Goal: Communication & Community: Share content

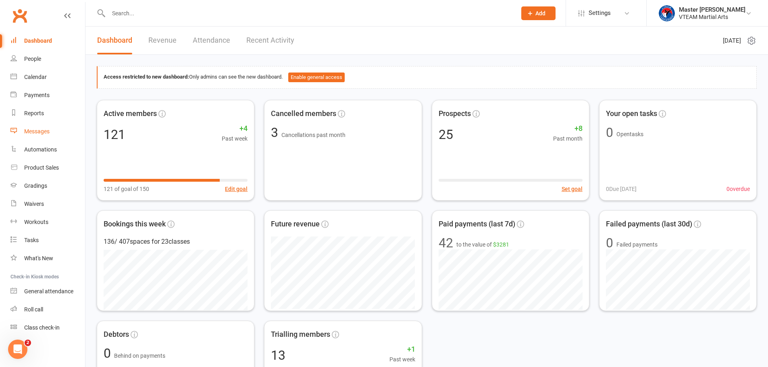
drag, startPoint x: 44, startPoint y: 133, endPoint x: 52, endPoint y: 127, distance: 10.2
click at [44, 133] on div "Messages" at bounding box center [36, 131] width 25 height 6
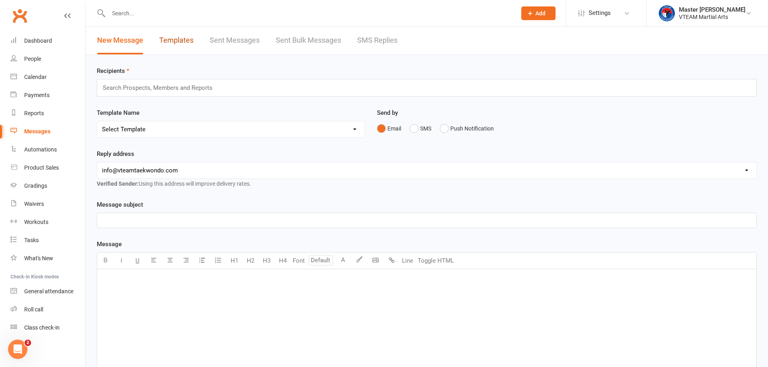
click at [174, 42] on link "Templates" at bounding box center [176, 41] width 34 height 28
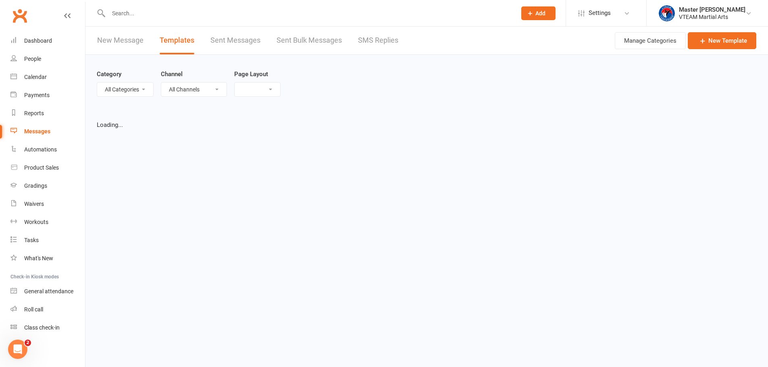
select select "list"
select select "100"
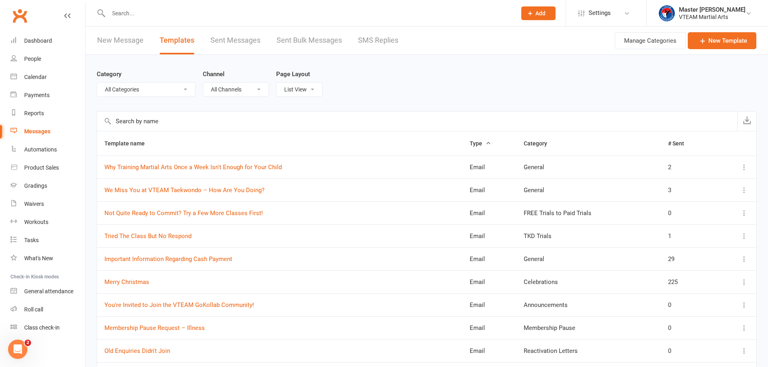
click at [158, 89] on select "All Categories (No category) 7 Days After Trial 8 Weeks Womens Only - Viet Adul…" at bounding box center [146, 90] width 98 height 14
select select "10941"
click at [97, 83] on select "All Categories (No category) 7 Days After Trial 8 Weeks Womens Only - Viet Adul…" at bounding box center [146, 90] width 98 height 14
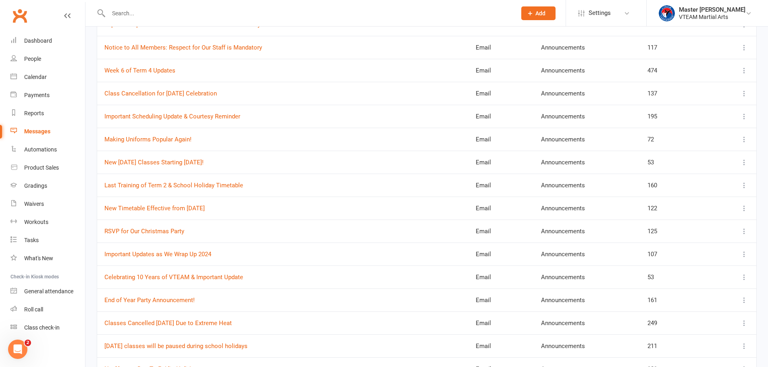
scroll to position [363, 0]
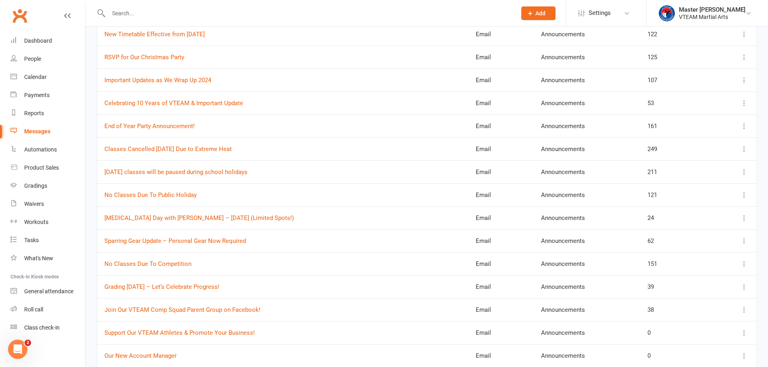
click at [746, 218] on icon at bounding box center [744, 218] width 8 height 8
click at [707, 280] on link "Remove" at bounding box center [702, 282] width 80 height 16
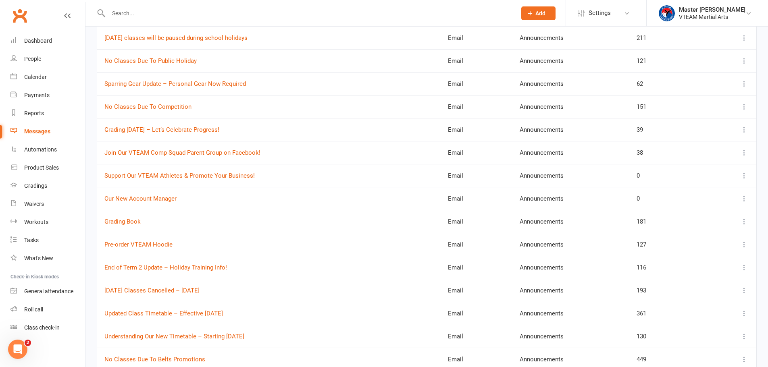
scroll to position [563, 0]
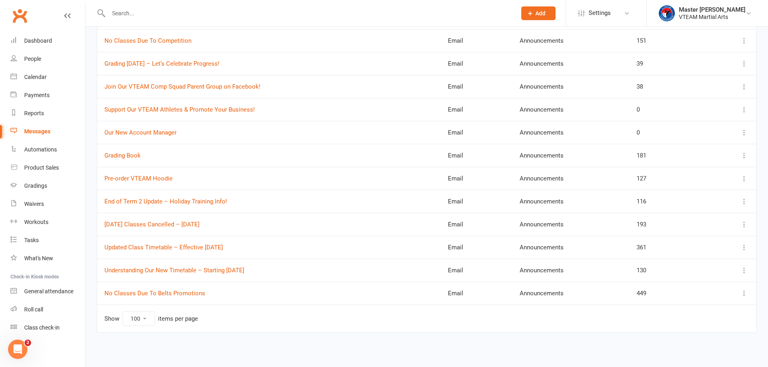
click at [745, 226] on icon at bounding box center [744, 224] width 8 height 8
click at [708, 241] on link "View" at bounding box center [702, 240] width 80 height 16
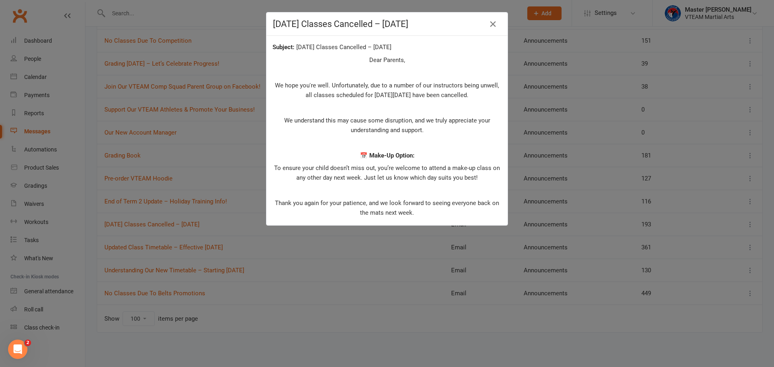
click at [551, 145] on div "[DATE] Classes Cancelled – [DATE] [DATE] Classes Cancelled – [DATE] Dear Parent…" at bounding box center [387, 183] width 774 height 367
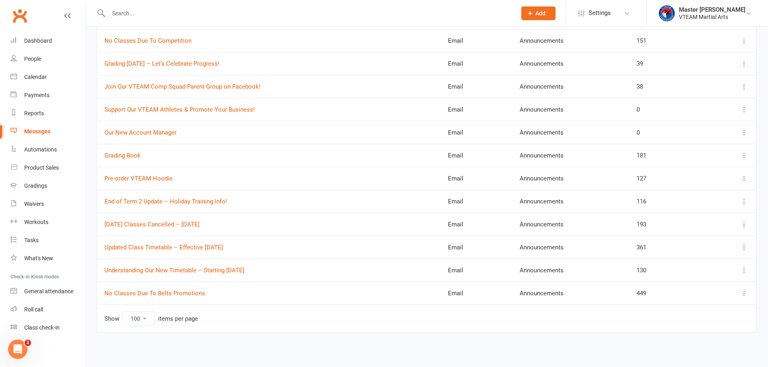
click at [743, 228] on button at bounding box center [744, 225] width 10 height 10
click at [684, 256] on link "Edit" at bounding box center [702, 256] width 80 height 16
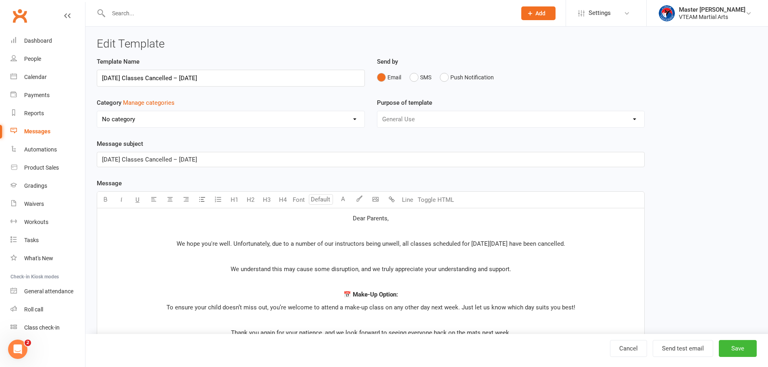
select select "10941"
drag, startPoint x: 185, startPoint y: 77, endPoint x: 299, endPoint y: 86, distance: 114.8
click at [299, 86] on input "[DATE] Classes Cancelled – [DATE]" at bounding box center [231, 78] width 268 height 17
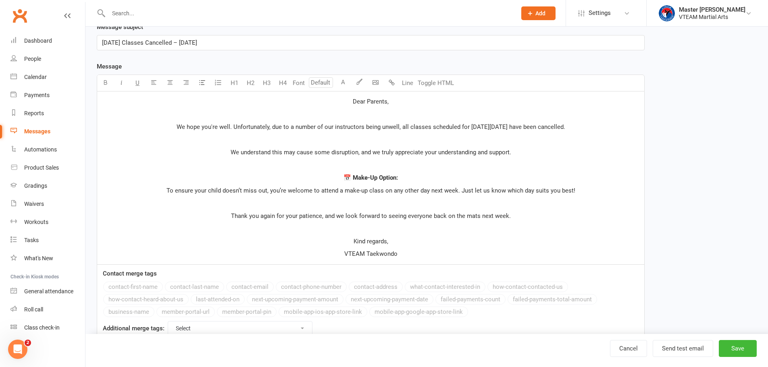
scroll to position [121, 0]
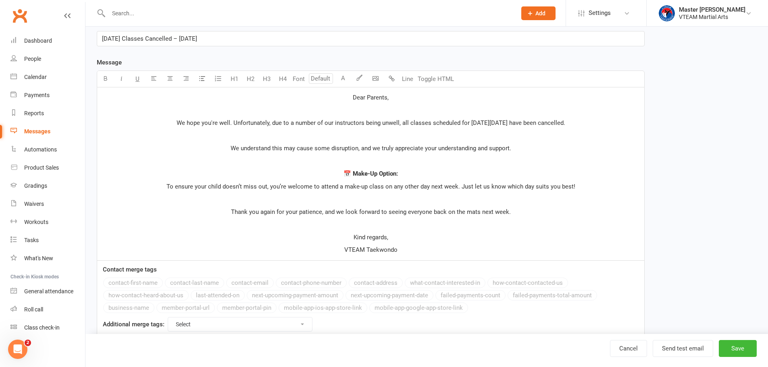
type input "[DATE] Classes Cancelled – [DATE]"
drag, startPoint x: 354, startPoint y: 98, endPoint x: 360, endPoint y: 101, distance: 7.0
click at [354, 98] on span "Dear Parents," at bounding box center [371, 97] width 36 height 7
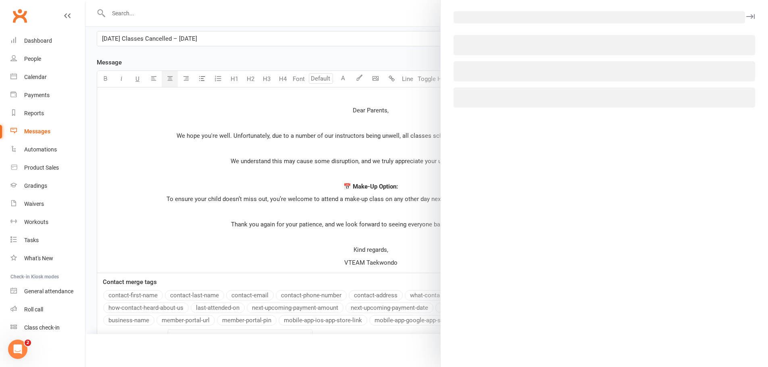
click at [377, 76] on body "Prospect Member Non-attending contact Class / event Appointment Grading event T…" at bounding box center [384, 125] width 768 height 488
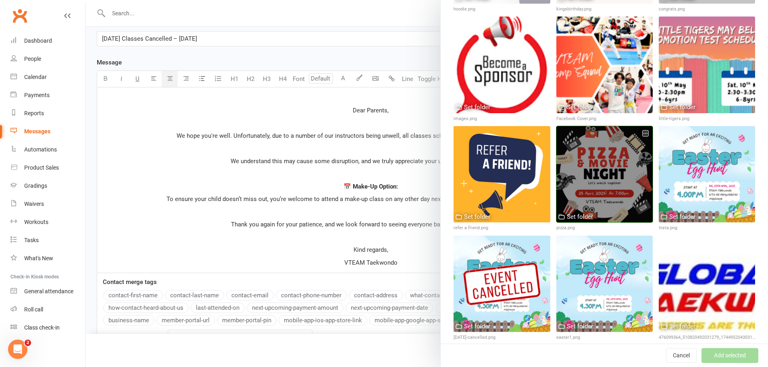
scroll to position [832, 0]
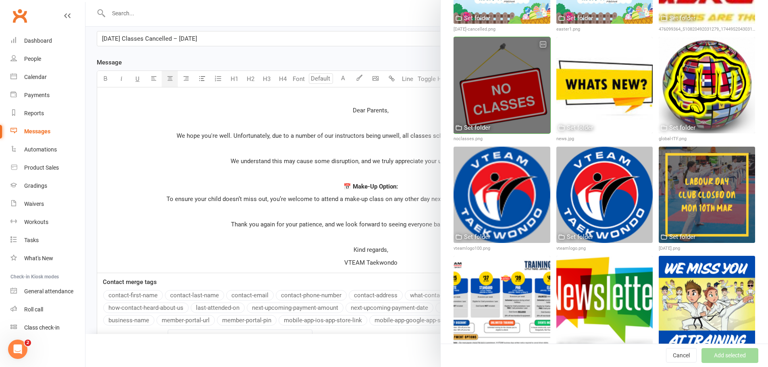
click at [526, 74] on div at bounding box center [501, 85] width 96 height 96
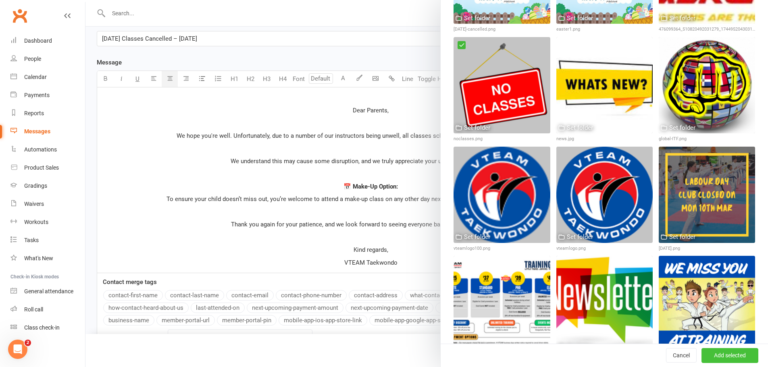
click at [724, 356] on button "Add selected" at bounding box center [729, 356] width 57 height 15
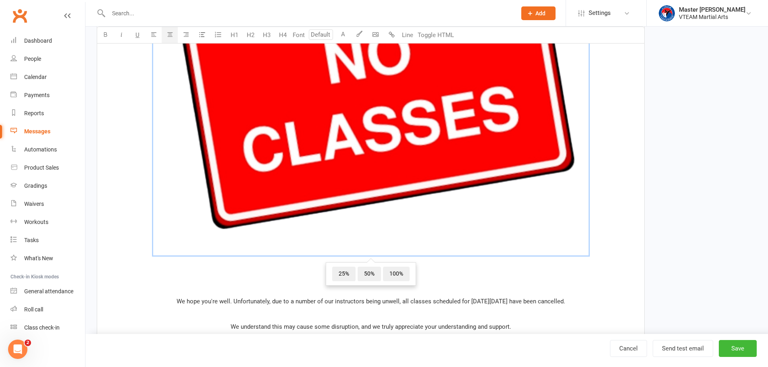
click at [384, 144] on img at bounding box center [370, 37] width 435 height 435
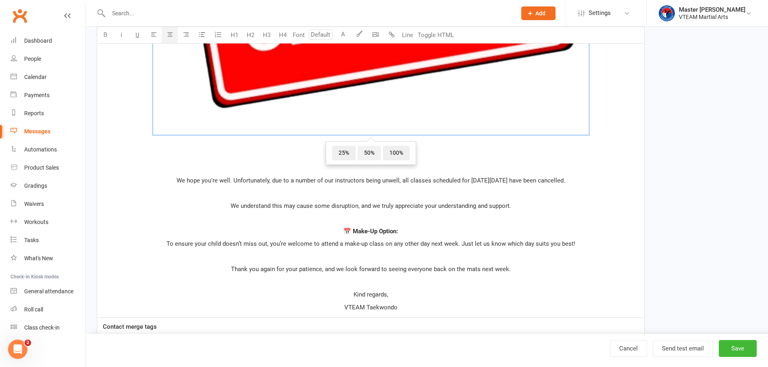
click at [372, 150] on span "50%" at bounding box center [368, 153] width 23 height 15
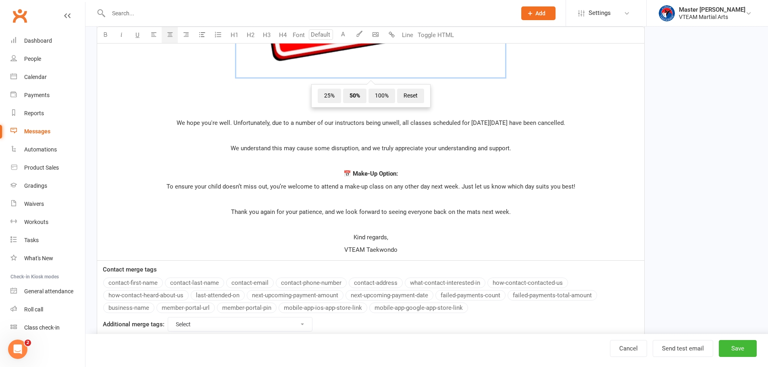
scroll to position [396, 0]
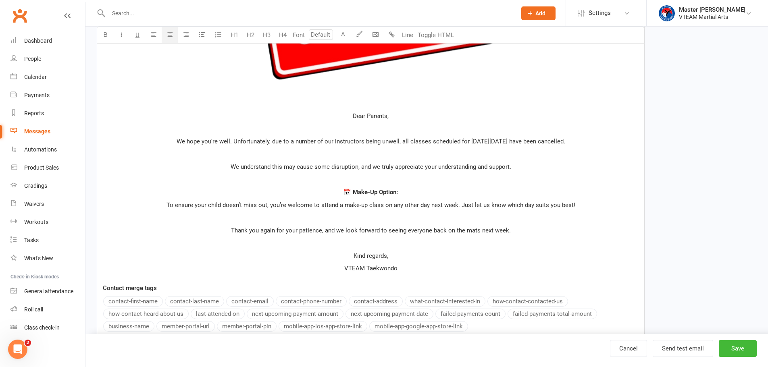
click at [448, 168] on span "We understand this may cause some disruption, and we truly appreciate your unde…" at bounding box center [370, 166] width 280 height 7
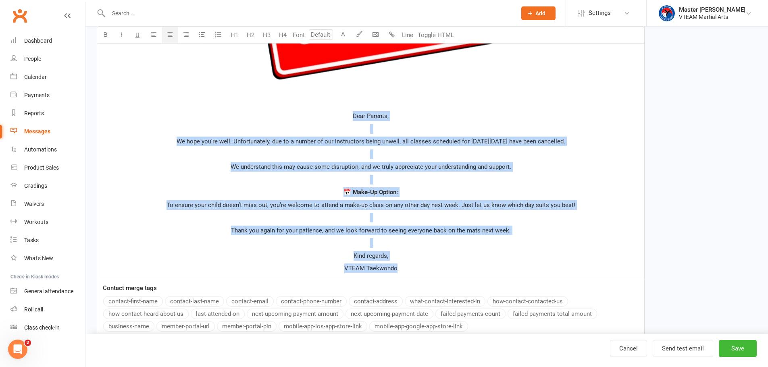
drag, startPoint x: 351, startPoint y: 116, endPoint x: 423, endPoint y: 270, distance: 169.8
click at [423, 270] on div "﻿ ﻿ ﻿ Dear Parents, We hope you're well. Unfortunately, due to a number of our …" at bounding box center [370, 45] width 547 height 467
copy div "Dear Parents, We hope you're well. Unfortunately, due to a number of our instru…"
click at [376, 131] on p at bounding box center [370, 129] width 537 height 10
drag, startPoint x: 354, startPoint y: 116, endPoint x: 439, endPoint y: 264, distance: 171.3
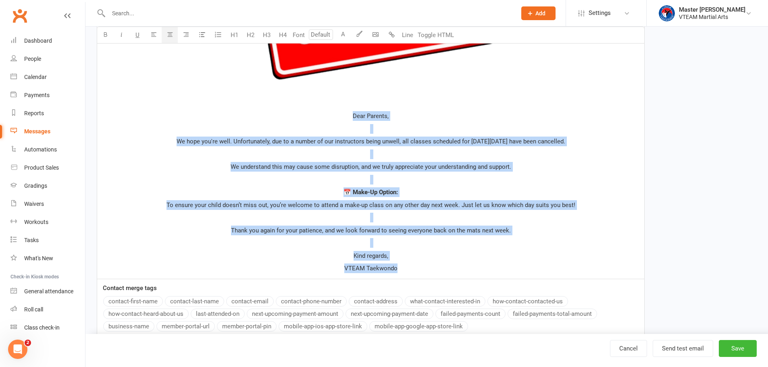
click at [439, 264] on div "﻿ ﻿ ﻿ Dear Parents, We hope you're well. Unfortunately, due to a number of our …" at bounding box center [370, 45] width 547 height 467
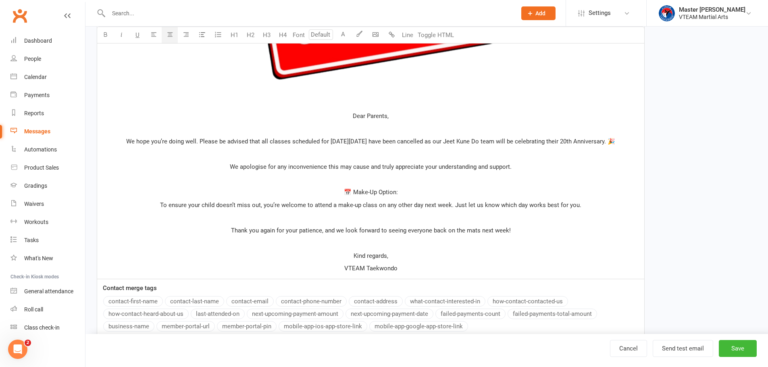
click at [380, 190] on span "📅 Make-Up Option:" at bounding box center [371, 192] width 54 height 7
drag, startPoint x: 330, startPoint y: 142, endPoint x: 378, endPoint y: 142, distance: 48.0
click at [378, 142] on span "We hope you’re doing well. Please be advised that all classes scheduled for [DA…" at bounding box center [370, 141] width 489 height 7
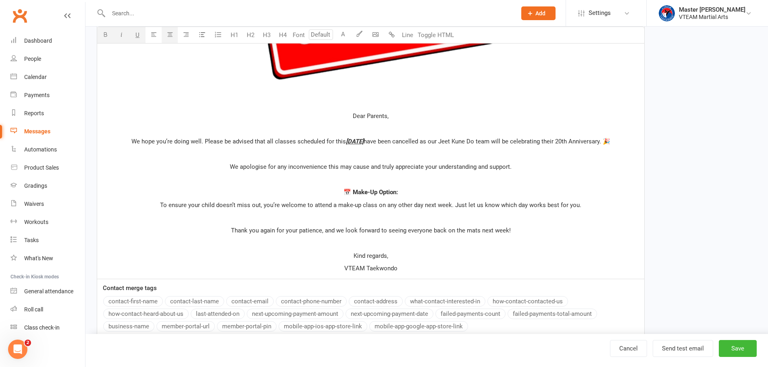
click at [357, 141] on span "[DATE]" at bounding box center [355, 141] width 18 height 7
click at [362, 142] on span "[DATE]" at bounding box center [355, 141] width 18 height 7
click at [356, 140] on span "[DATE]" at bounding box center [355, 141] width 18 height 7
drag, startPoint x: 465, startPoint y: 141, endPoint x: 511, endPoint y: 143, distance: 46.4
click at [511, 143] on span "have been cancelled as our Jeet Kune Do team will be celebrating their 20th Ann…" at bounding box center [486, 141] width 247 height 7
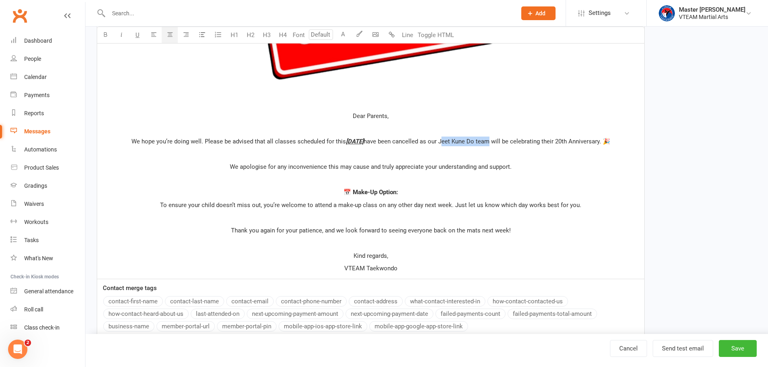
drag, startPoint x: 240, startPoint y: 141, endPoint x: 387, endPoint y: 141, distance: 147.5
click at [388, 141] on p "We hope you’re doing well. Please be advised that all classes scheduled for [DA…" at bounding box center [370, 142] width 537 height 10
drag, startPoint x: 582, startPoint y: 141, endPoint x: 626, endPoint y: 143, distance: 43.9
click at [613, 143] on span "have been cancelled as our Jeet Kune Do team will be celebrating their 20th Ann…" at bounding box center [489, 141] width 247 height 7
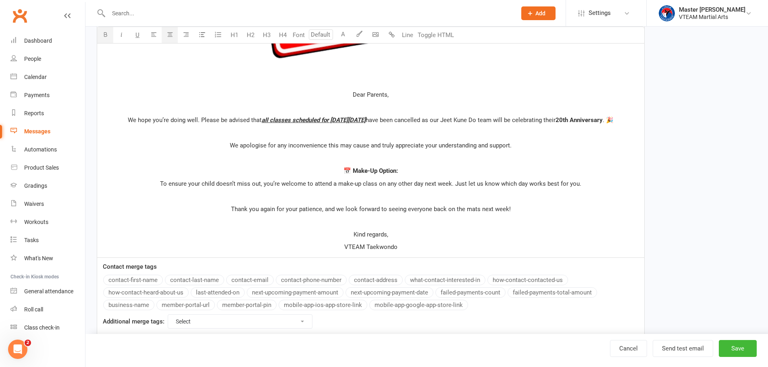
scroll to position [436, 0]
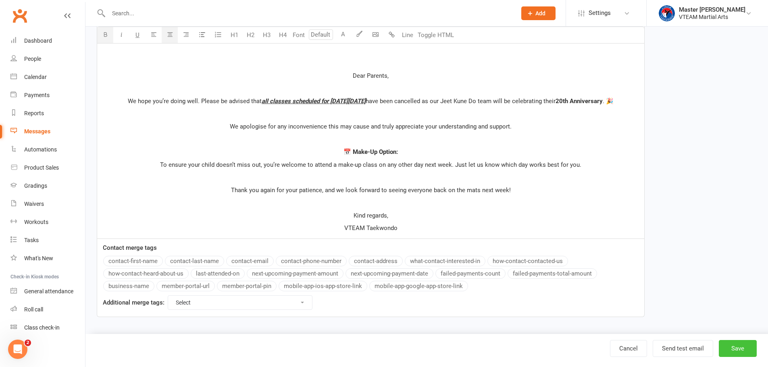
click at [742, 349] on button "Save" at bounding box center [737, 348] width 38 height 17
select select "100"
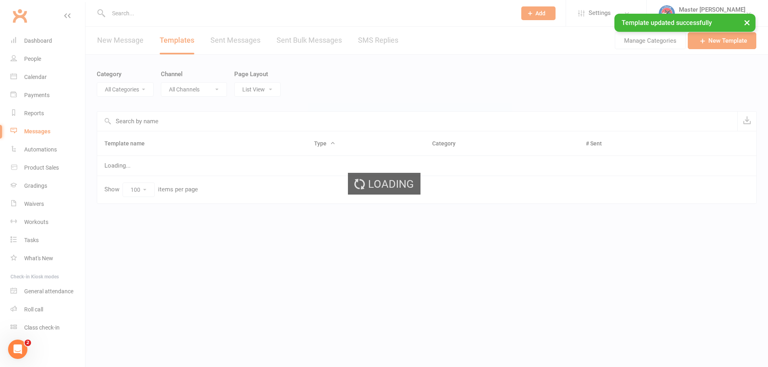
select select "10941"
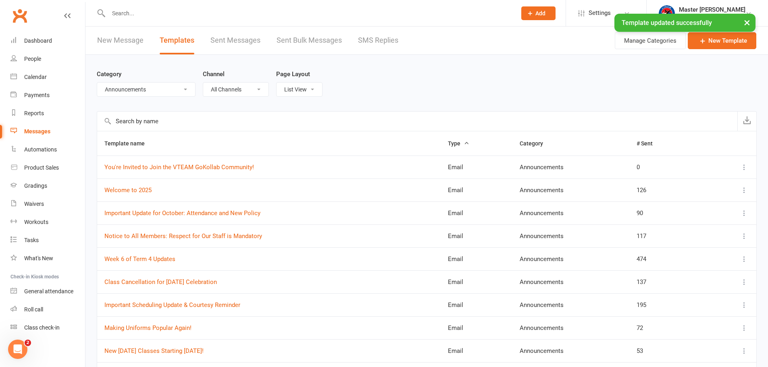
click at [99, 41] on link "New Message" at bounding box center [120, 41] width 46 height 28
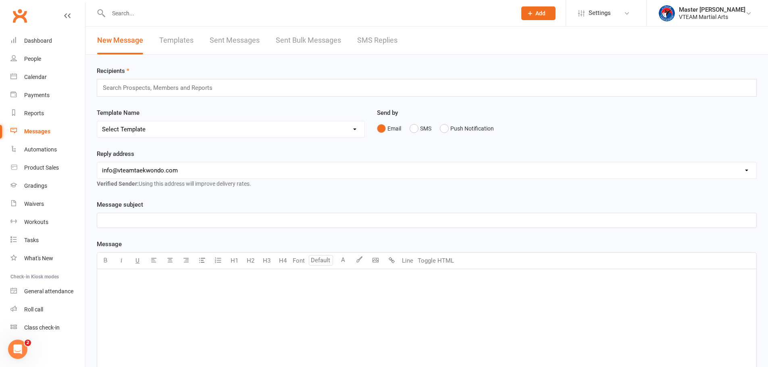
click at [151, 86] on input "text" at bounding box center [161, 88] width 118 height 10
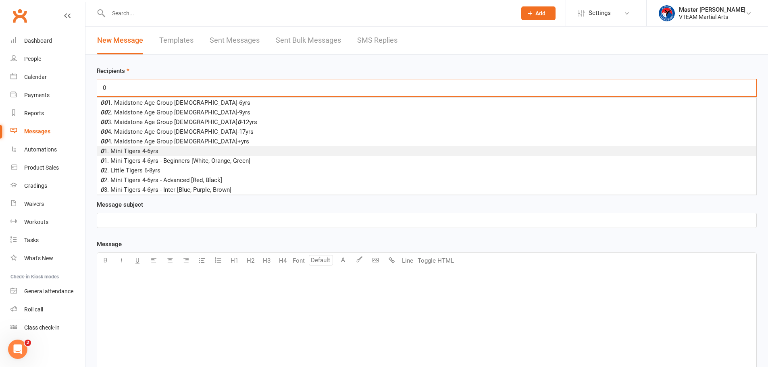
type input "0"
click at [157, 149] on span "0 1. Mini Tigers 4-6yrs" at bounding box center [129, 150] width 58 height 7
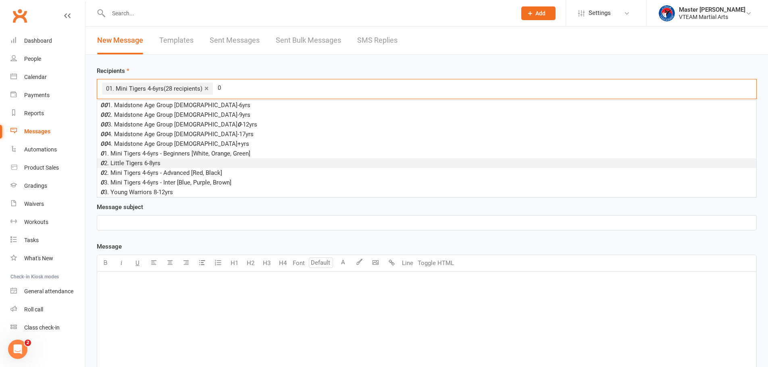
type input "0"
click at [168, 167] on li "0 2. Little Tigers 6-8yrs" at bounding box center [426, 163] width 659 height 10
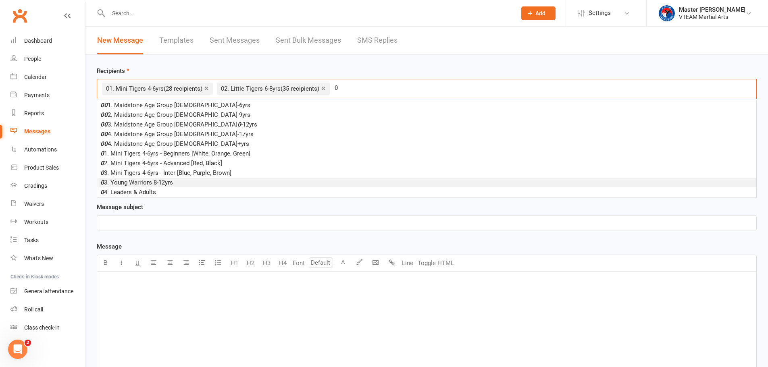
type input "0"
click at [166, 184] on span "0 3. Young Warriors 8-12yrs" at bounding box center [136, 182] width 73 height 7
type input "0"
click at [161, 184] on li "0 4. Leaders & Adults" at bounding box center [426, 183] width 659 height 10
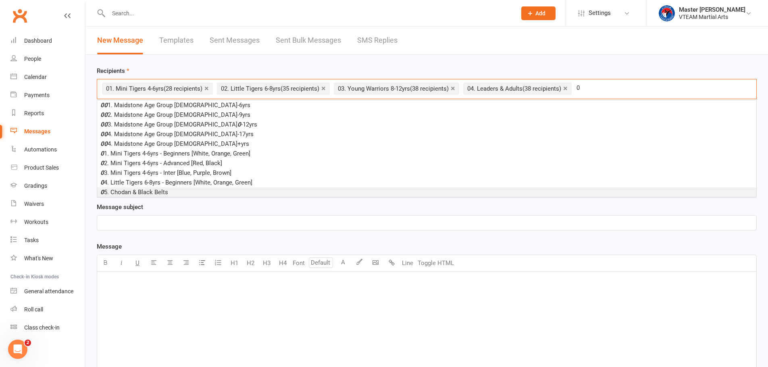
type input "0"
click at [163, 192] on span "0 5. Chodan & Black Belts" at bounding box center [134, 192] width 68 height 7
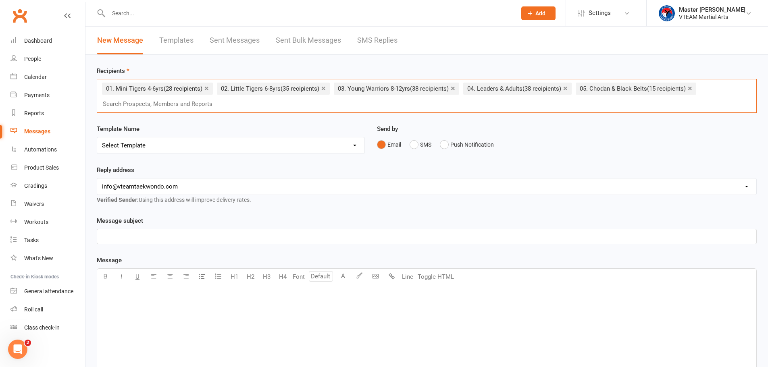
click at [186, 148] on select "Select Template [Email] 2 days after trial [Email] 3-4 days after trial [Email]…" at bounding box center [230, 145] width 267 height 16
select select "37"
click at [97, 137] on select "Select Template [Email] 2 days after trial [Email] 3-4 days after trial [Email]…" at bounding box center [230, 145] width 267 height 16
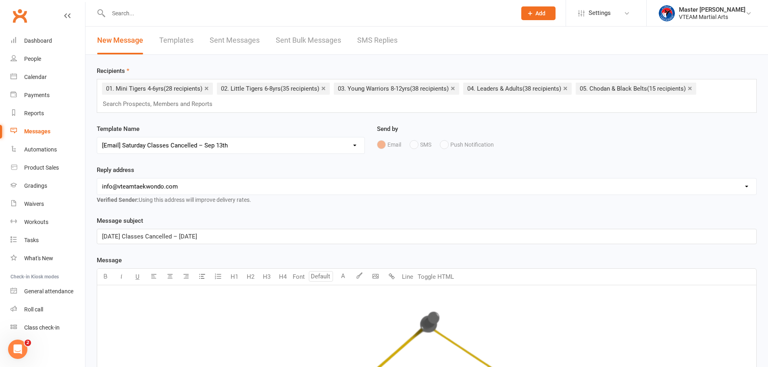
click at [351, 163] on div "Template Name Select Template [Email] 2 days after trial [Email] 3-4 days after…" at bounding box center [231, 144] width 280 height 41
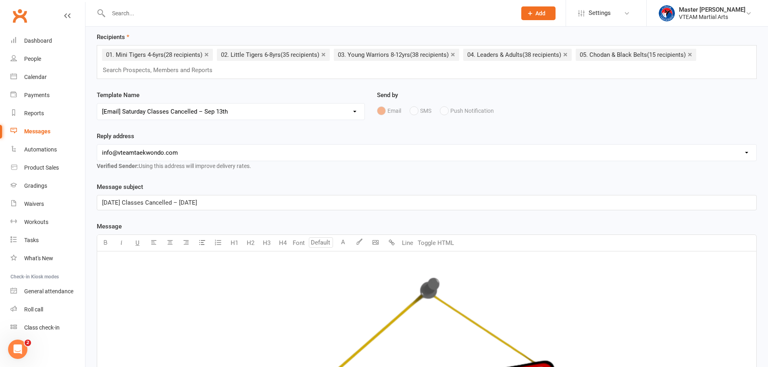
scroll to position [81, 0]
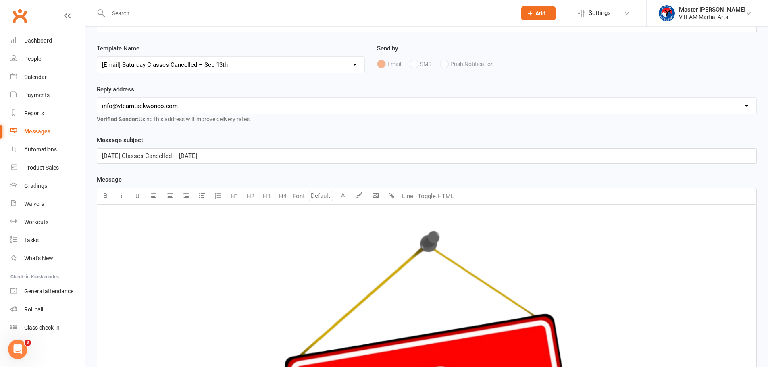
drag, startPoint x: 183, startPoint y: 157, endPoint x: 300, endPoint y: 166, distance: 116.8
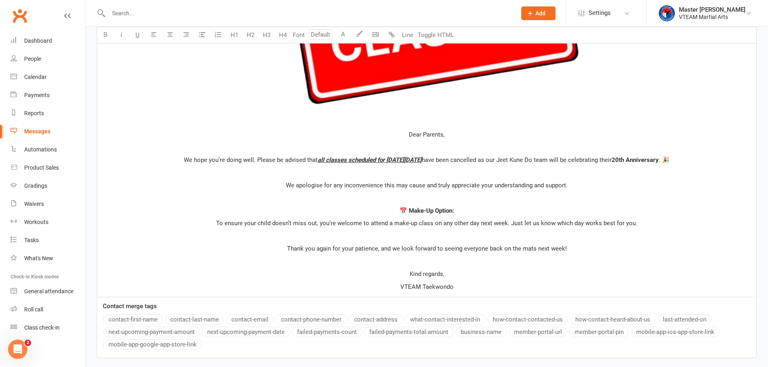
scroll to position [555, 0]
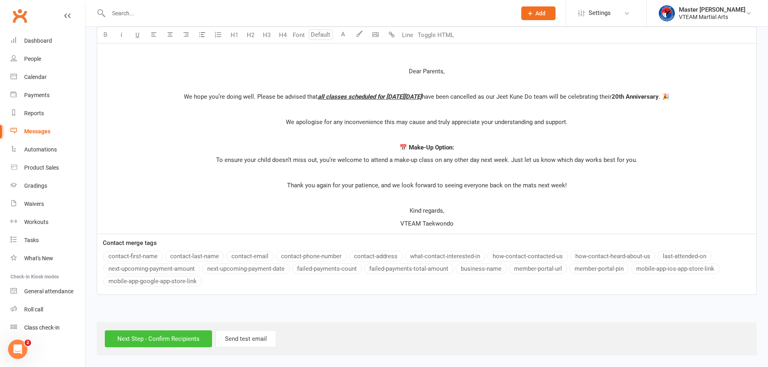
click at [181, 338] on input "Next Step - Confirm Recipients" at bounding box center [158, 338] width 107 height 17
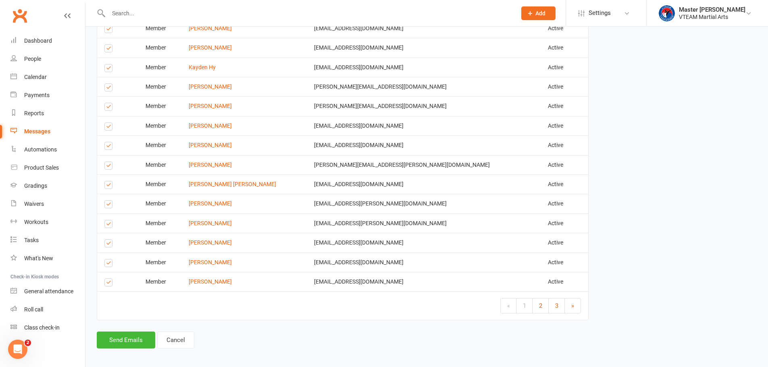
scroll to position [1413, 0]
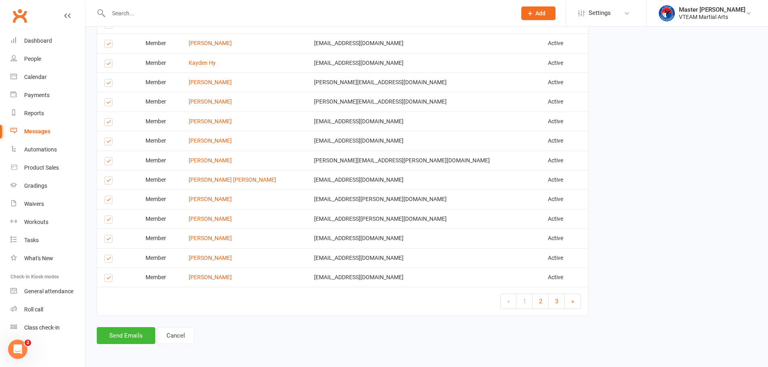
click at [107, 221] on label at bounding box center [109, 221] width 11 height 0
click at [107, 216] on input "checkbox" at bounding box center [106, 216] width 5 height 0
click at [140, 339] on button "Send Emails" at bounding box center [126, 335] width 58 height 17
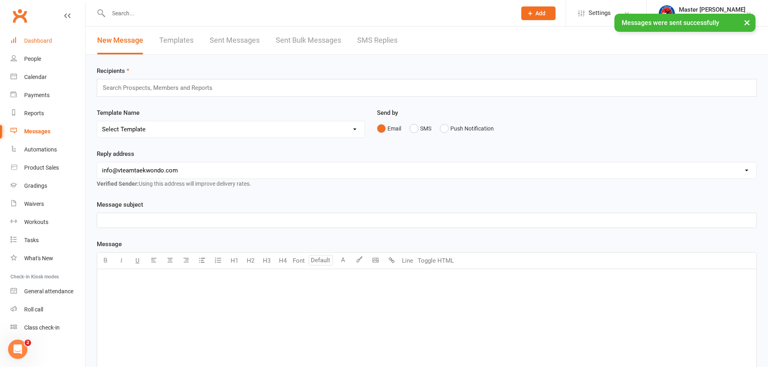
click at [50, 41] on div "Dashboard" at bounding box center [38, 40] width 28 height 6
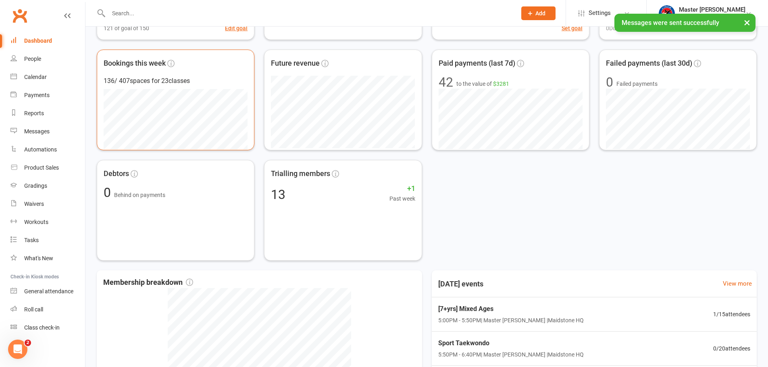
scroll to position [161, 0]
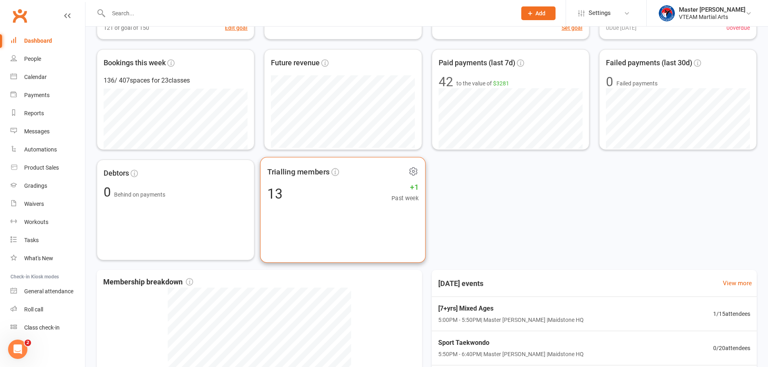
click at [413, 168] on icon at bounding box center [413, 171] width 10 height 10
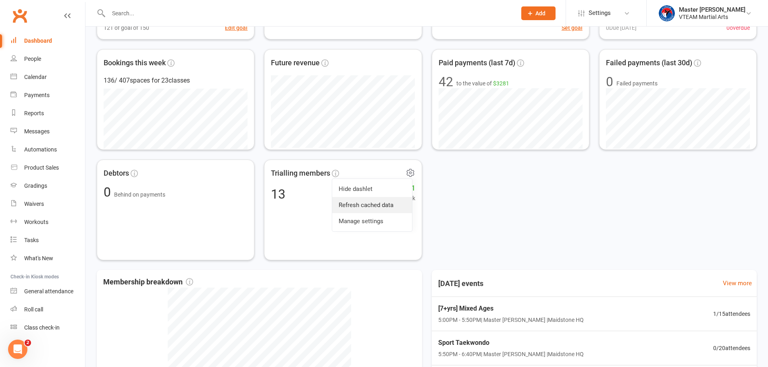
click at [390, 201] on link "Refresh cached data" at bounding box center [372, 205] width 80 height 16
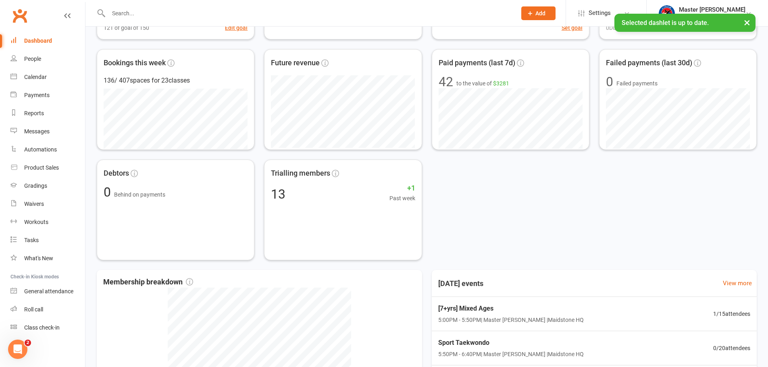
click at [473, 191] on div "Active members 121 +4 Past week 121 of goal of 150 Edit goal Cancelled members …" at bounding box center [427, 100] width 660 height 322
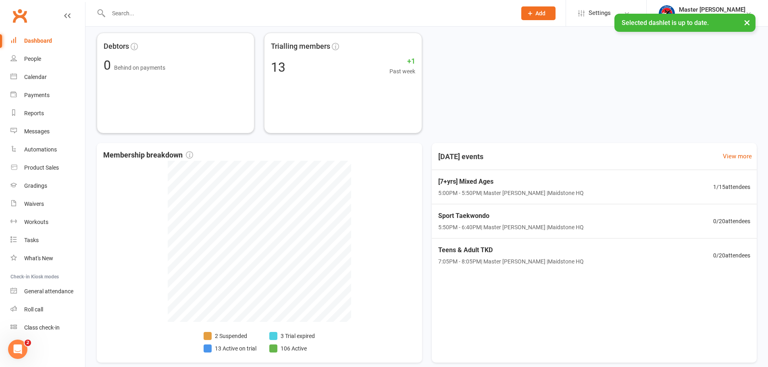
scroll to position [322, 0]
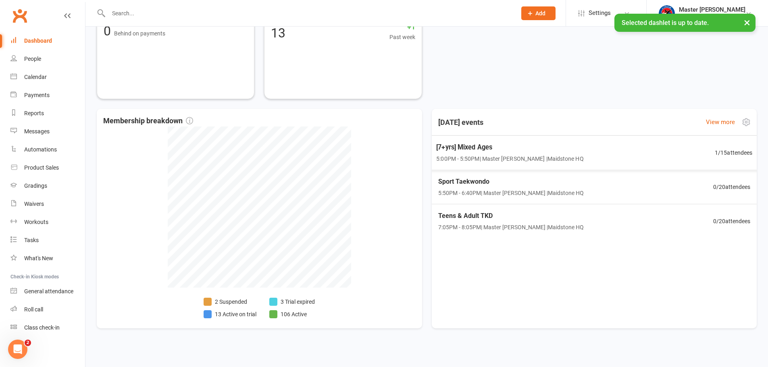
click at [483, 153] on div "[7+yrs] Mixed Ages [DEMOGRAPHIC_DATA]:00PM - 5:50PM | Master [PERSON_NAME] | Ma…" at bounding box center [509, 152] width 147 height 21
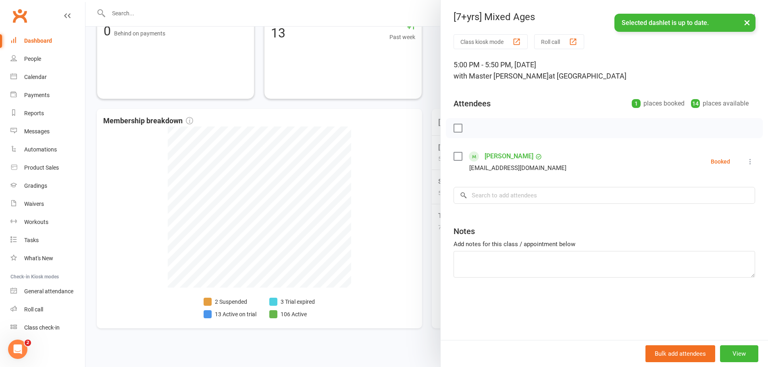
click at [425, 133] on div at bounding box center [426, 183] width 682 height 367
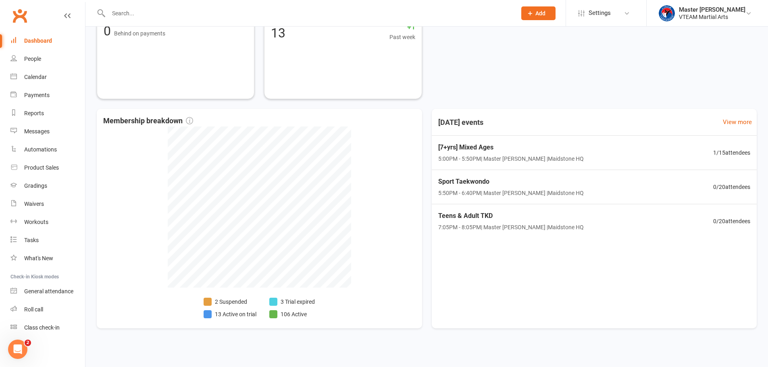
click at [231, 313] on li "13 Active on trial" at bounding box center [229, 314] width 53 height 9
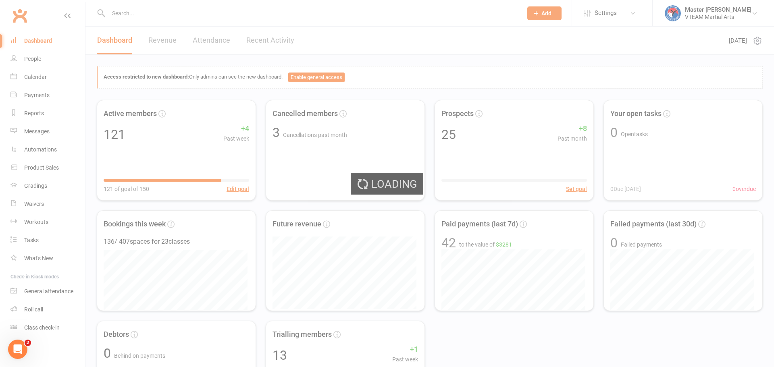
select select "active_trial"
select select "100"
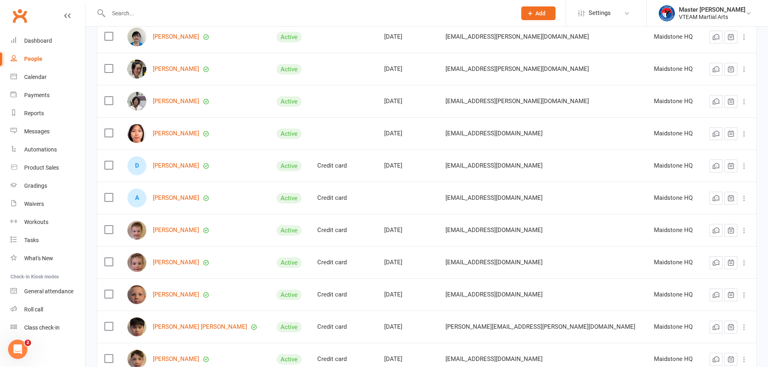
scroll to position [121, 0]
click at [187, 199] on link "[PERSON_NAME]" at bounding box center [176, 197] width 46 height 7
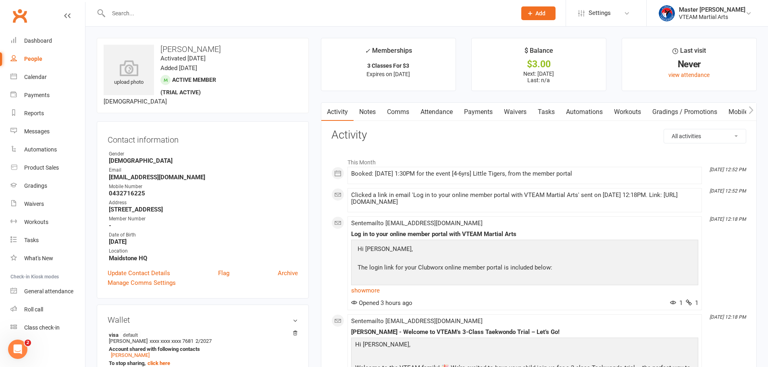
click at [406, 111] on link "Comms" at bounding box center [397, 112] width 33 height 19
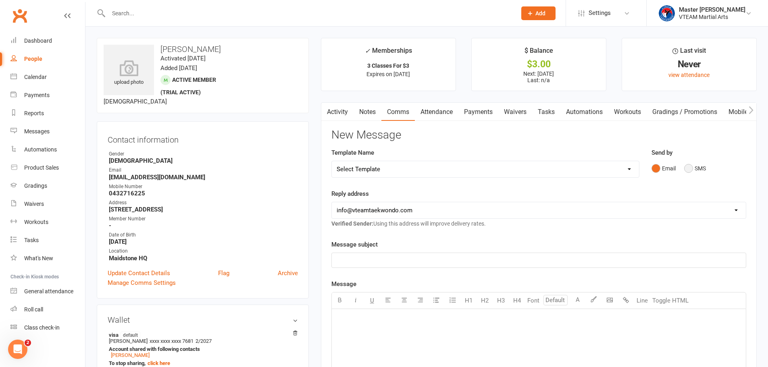
click at [697, 169] on button "SMS" at bounding box center [695, 168] width 22 height 15
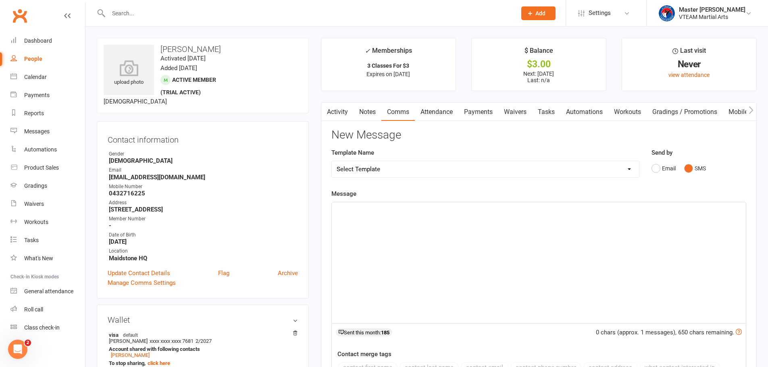
click at [580, 267] on div "﻿" at bounding box center [539, 262] width 414 height 121
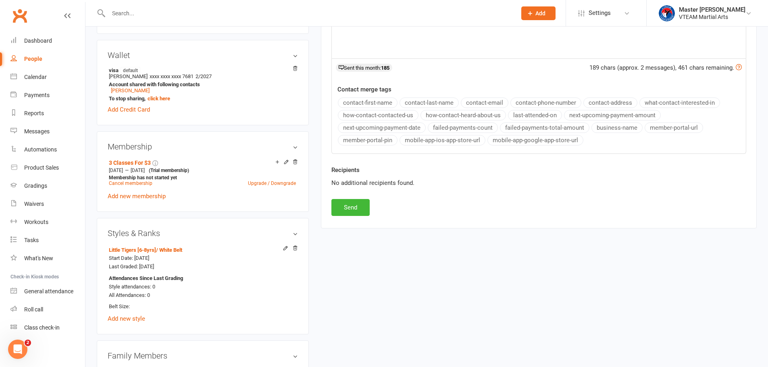
scroll to position [282, 0]
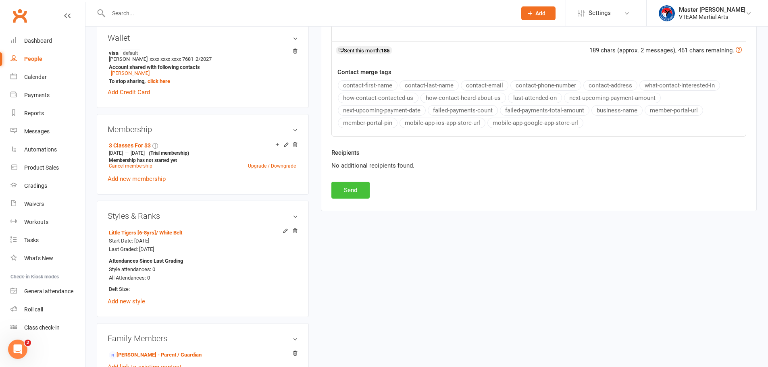
click at [349, 194] on button "Send" at bounding box center [350, 190] width 38 height 17
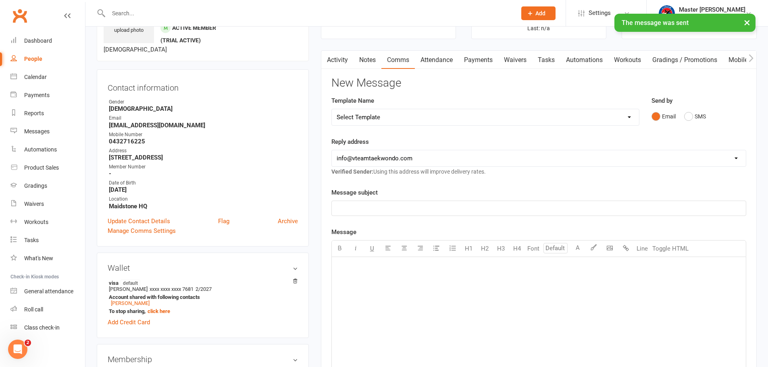
scroll to position [0, 0]
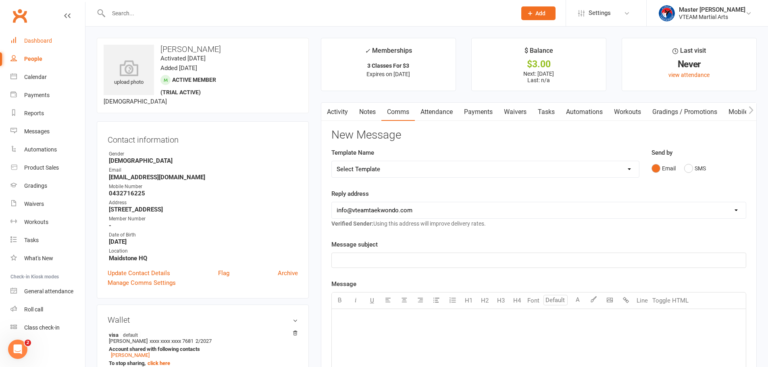
click at [36, 39] on div "Dashboard" at bounding box center [38, 40] width 28 height 6
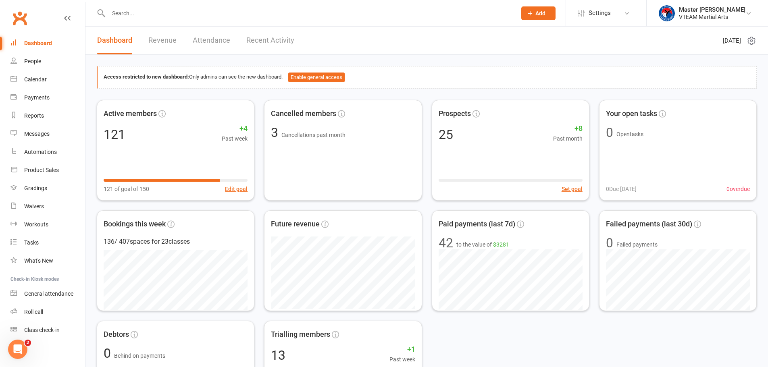
click at [750, 38] on icon at bounding box center [750, 41] width 7 height 8
click at [704, 86] on link "Refresh cached data" at bounding box center [710, 89] width 80 height 16
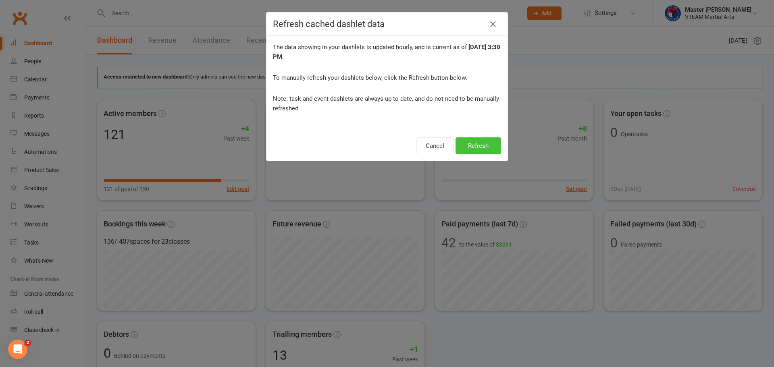
click at [480, 145] on button "Refresh" at bounding box center [478, 145] width 46 height 17
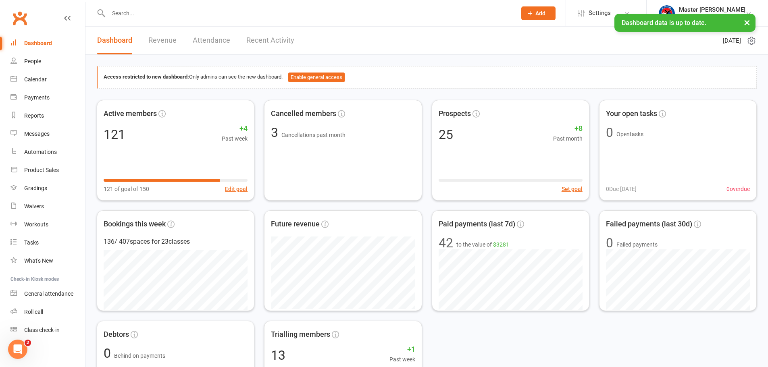
click at [271, 41] on link "Recent Activity" at bounding box center [270, 41] width 48 height 28
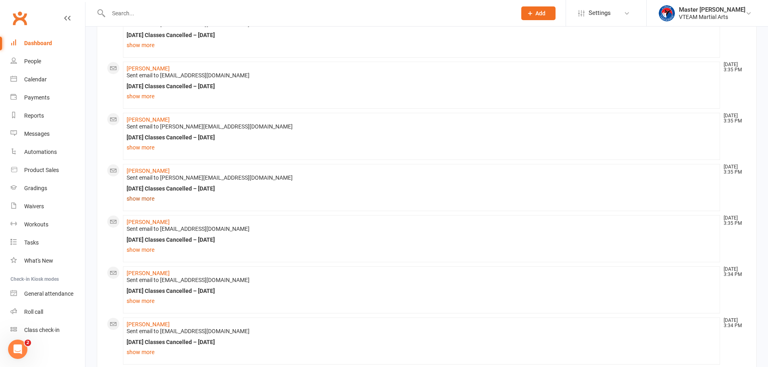
scroll to position [801, 0]
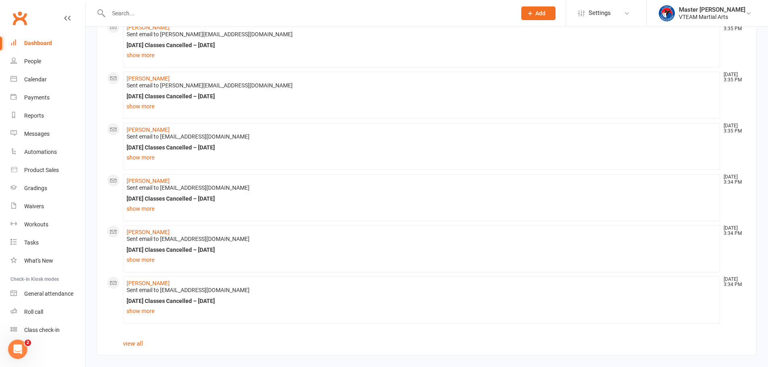
click at [40, 44] on div "Dashboard" at bounding box center [38, 43] width 28 height 6
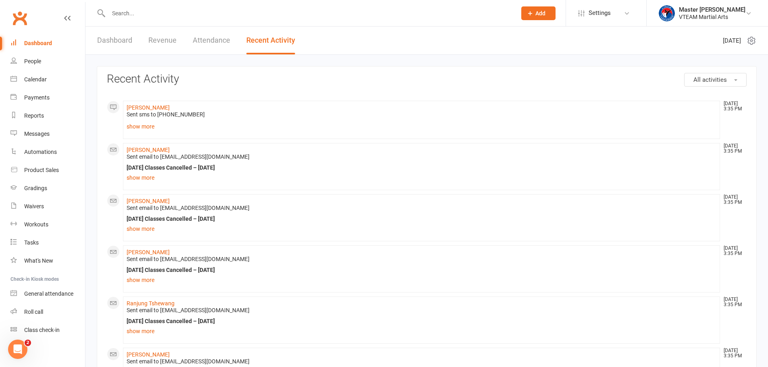
scroll to position [0, 0]
click at [106, 39] on link "Dashboard" at bounding box center [114, 41] width 35 height 28
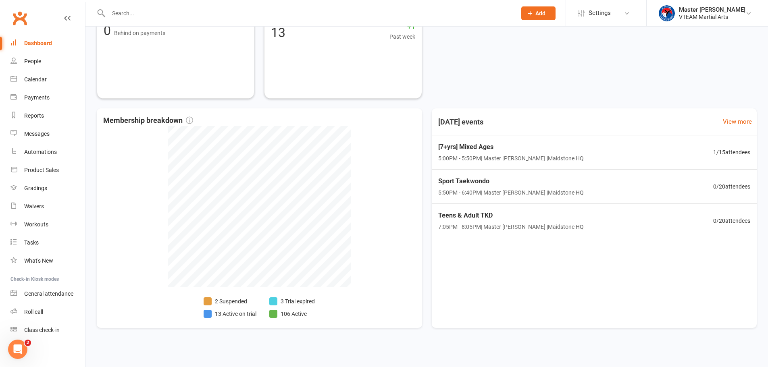
scroll to position [326, 0]
